Goal: Task Accomplishment & Management: Complete application form

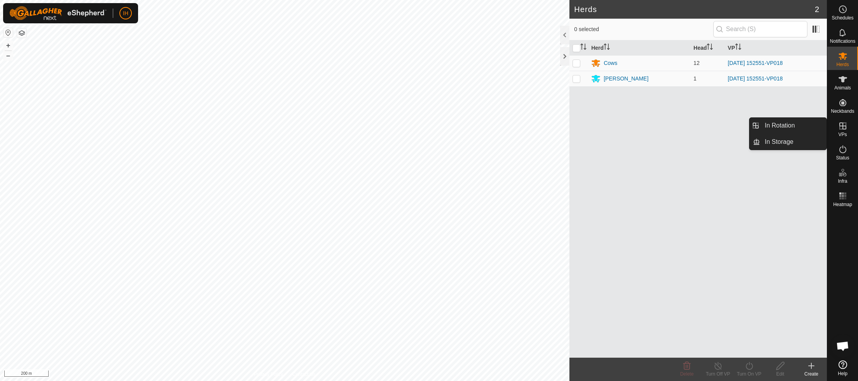
click at [843, 133] on span "VPs" at bounding box center [842, 134] width 9 height 5
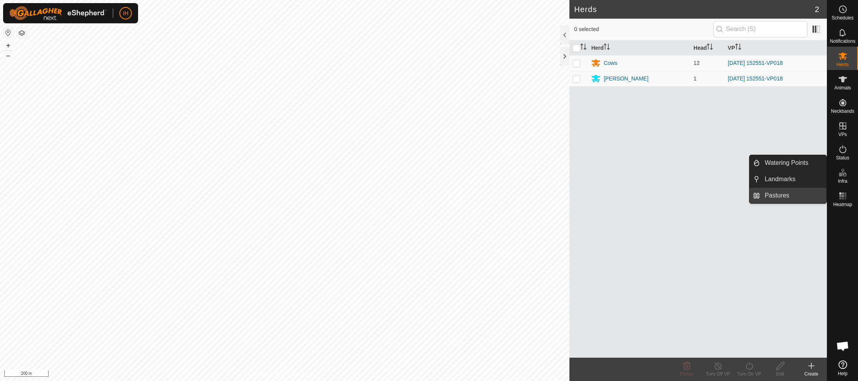
click at [781, 194] on link "Pastures" at bounding box center [793, 196] width 66 height 16
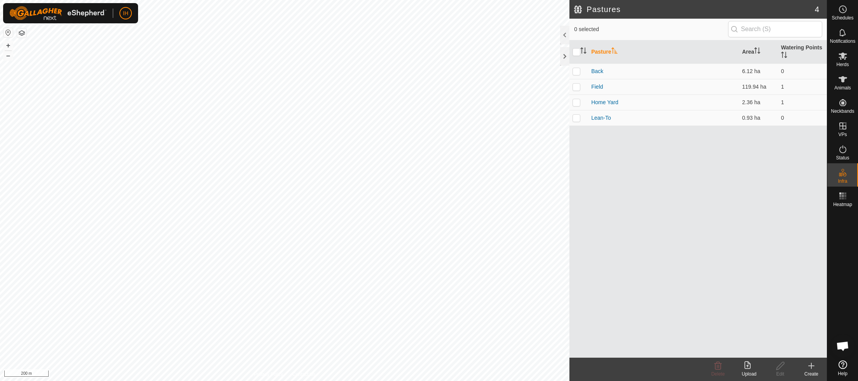
click at [811, 369] on icon at bounding box center [810, 365] width 9 height 9
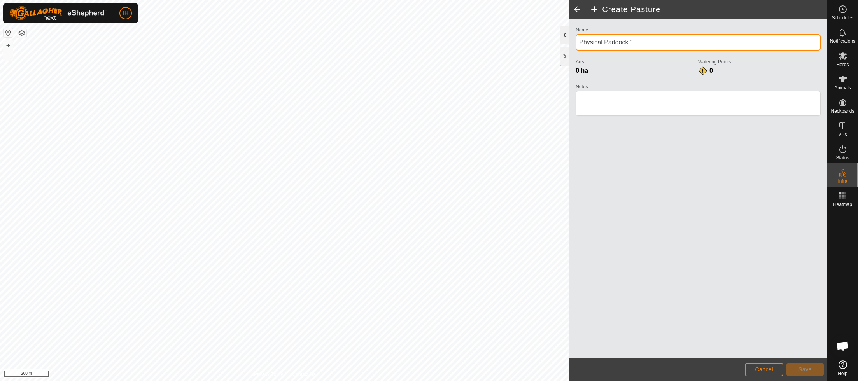
click at [507, 36] on div "Create Pasture Name Physical Paddock 1 Area 0 ha Watering Points 0 Notes Cancel…" at bounding box center [413, 190] width 826 height 381
drag, startPoint x: 637, startPoint y: 41, endPoint x: 567, endPoint y: 40, distance: 69.6
click at [569, 40] on div "Create Pasture Name Physical Paddock 1 Area 0 ha Watering Points 0 Notes Cancel…" at bounding box center [697, 190] width 257 height 381
type input "Water Line"
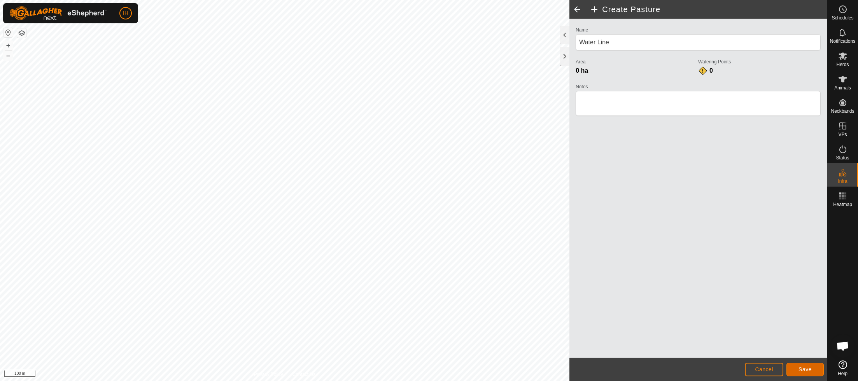
click at [809, 372] on button "Save" at bounding box center [804, 370] width 37 height 14
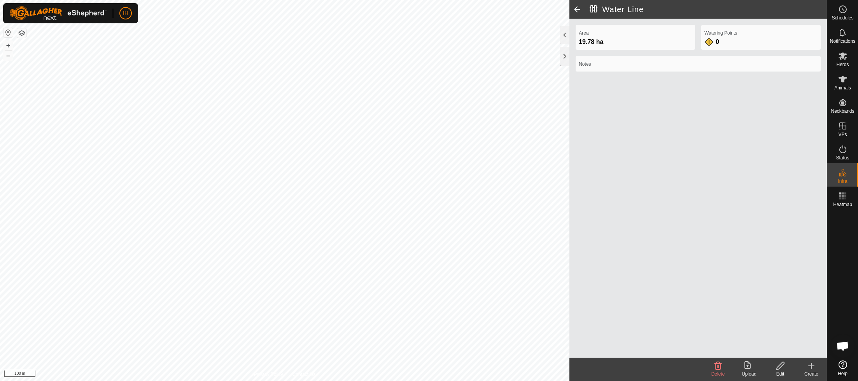
click at [810, 371] on div "Create" at bounding box center [810, 373] width 31 height 7
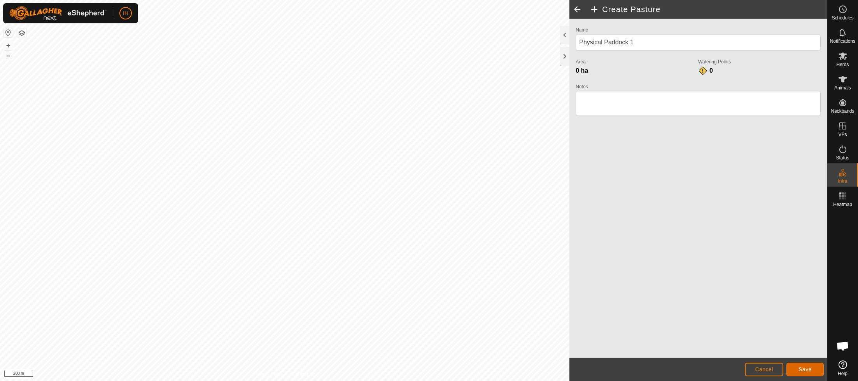
click at [805, 370] on span "Save" at bounding box center [804, 369] width 13 height 6
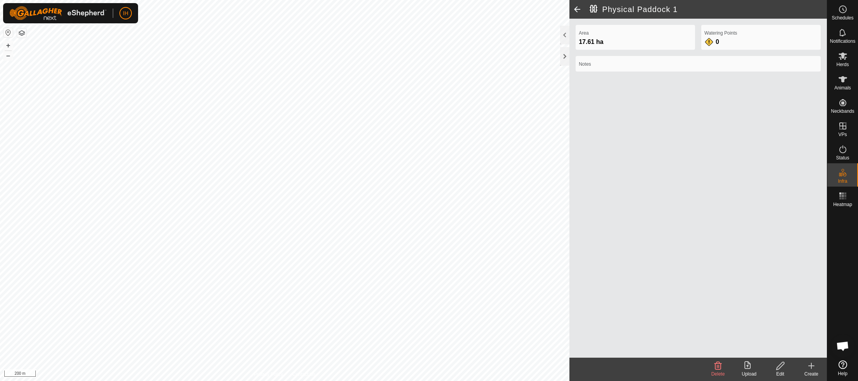
click at [810, 367] on icon at bounding box center [810, 365] width 9 height 9
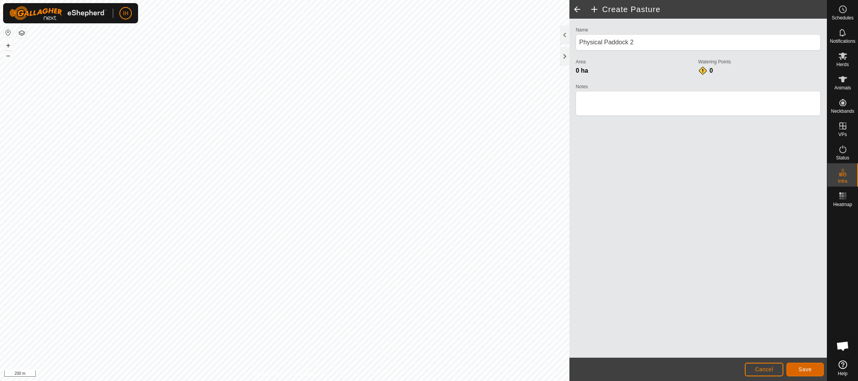
click at [802, 371] on span "Save" at bounding box center [804, 369] width 13 height 6
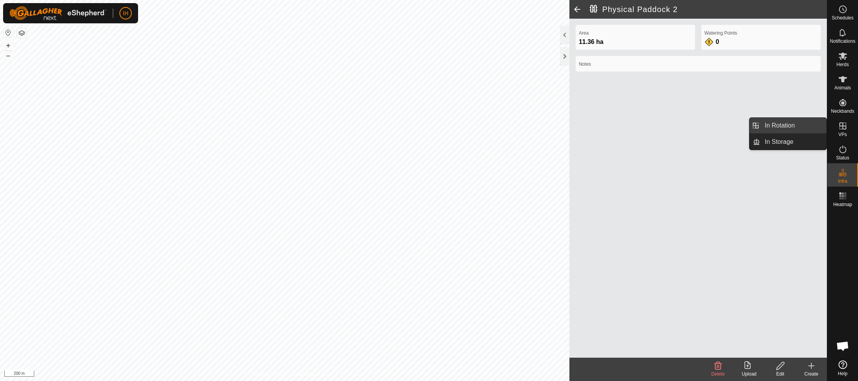
click at [793, 128] on link "In Rotation" at bounding box center [793, 126] width 66 height 16
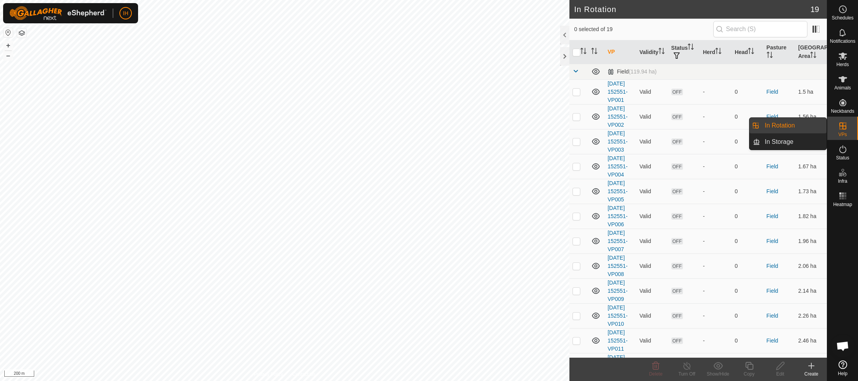
click at [777, 125] on link "In Rotation" at bounding box center [793, 126] width 66 height 16
click at [810, 365] on icon at bounding box center [810, 365] width 9 height 9
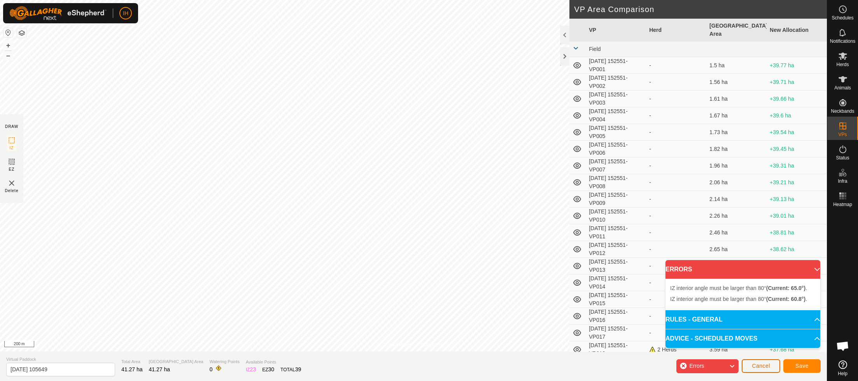
click at [772, 369] on button "Cancel" at bounding box center [760, 366] width 38 height 14
